Goal: Transaction & Acquisition: Obtain resource

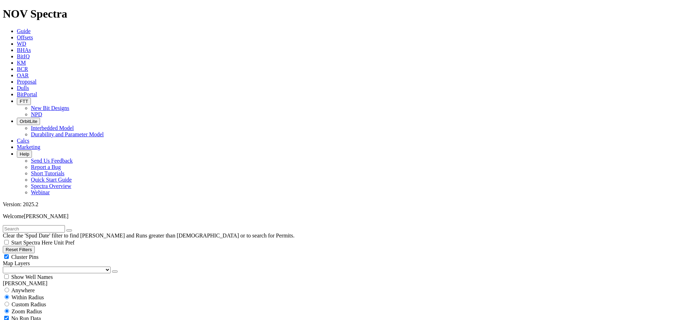
scroll to position [4018, 0]
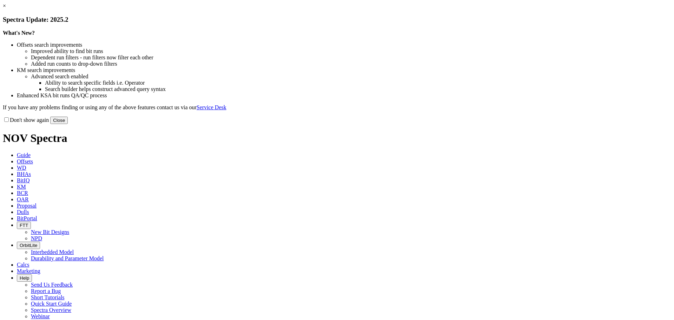
click at [68, 124] on button "Close" at bounding box center [59, 120] width 18 height 7
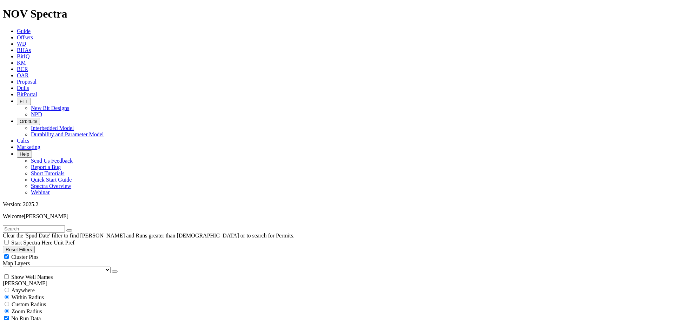
select select
click at [35, 246] on button "Reset Filters" at bounding box center [19, 249] width 32 height 7
type input "[DATE]"
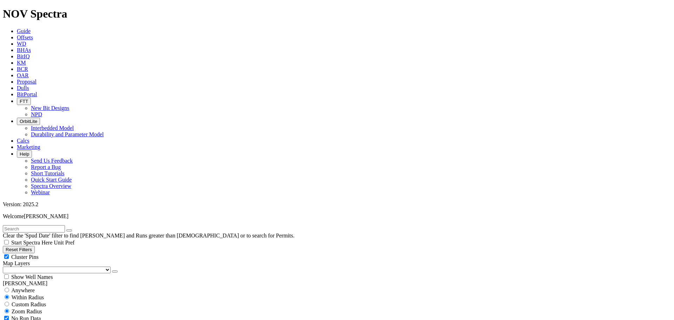
type input "[DATE]"
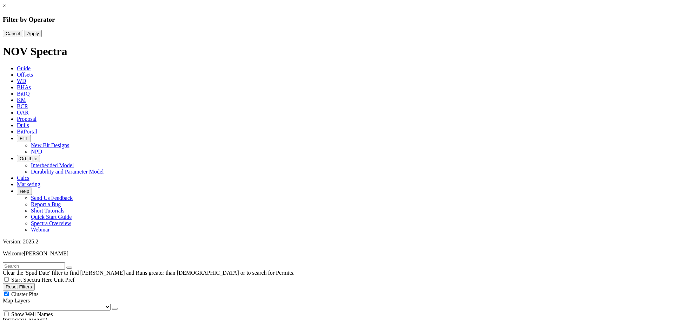
click at [6, 9] on link "×" at bounding box center [4, 6] width 3 height 6
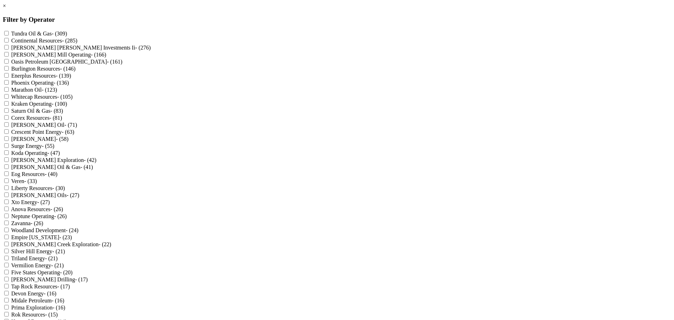
click at [9, 85] on Operating "Phoenix Operating - (136)" at bounding box center [6, 82] width 5 height 5
checkbox Operating "true"
